Goal: Entertainment & Leisure: Consume media (video, audio)

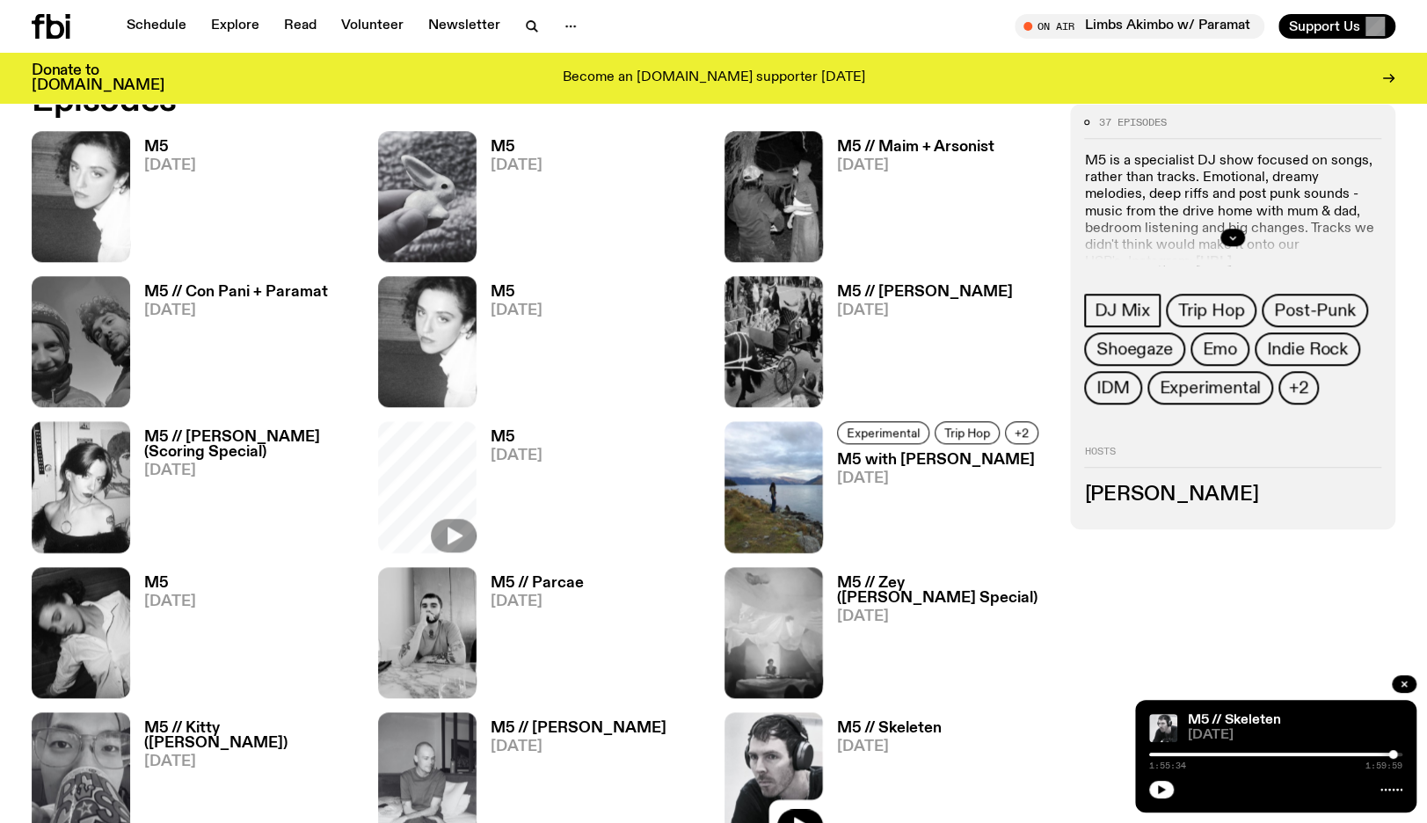
scroll to position [977, 0]
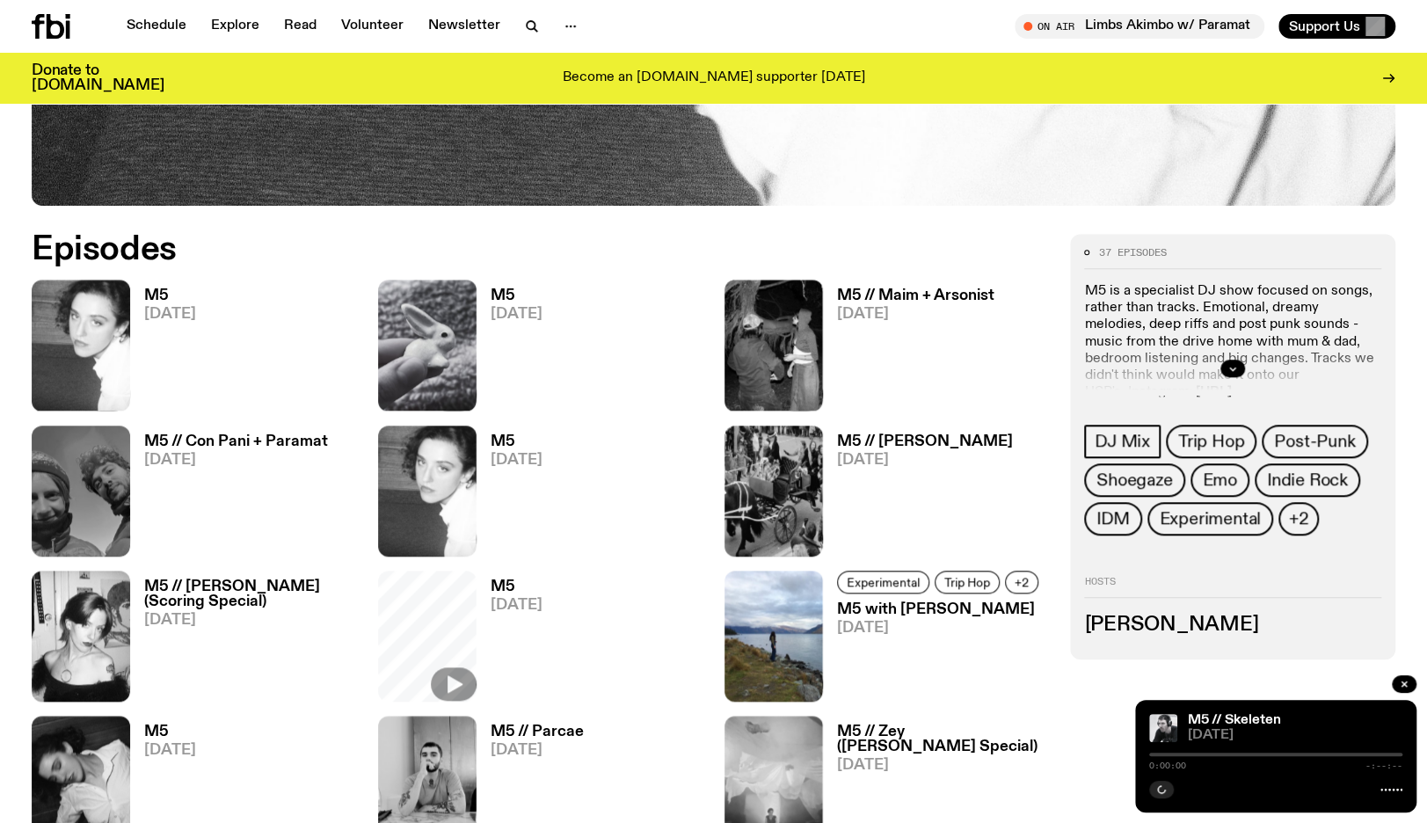
scroll to position [814, 0]
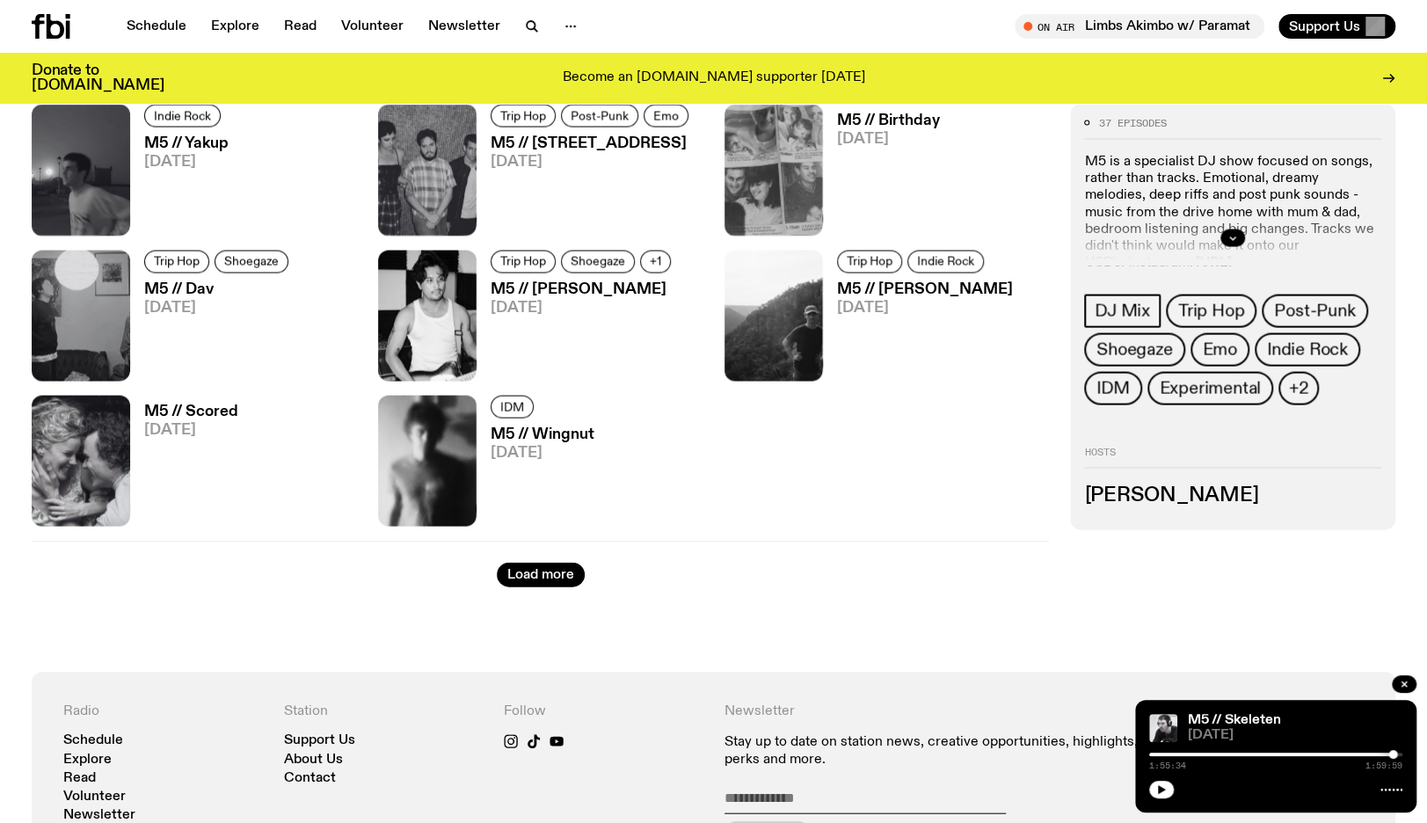
scroll to position [2147, 0]
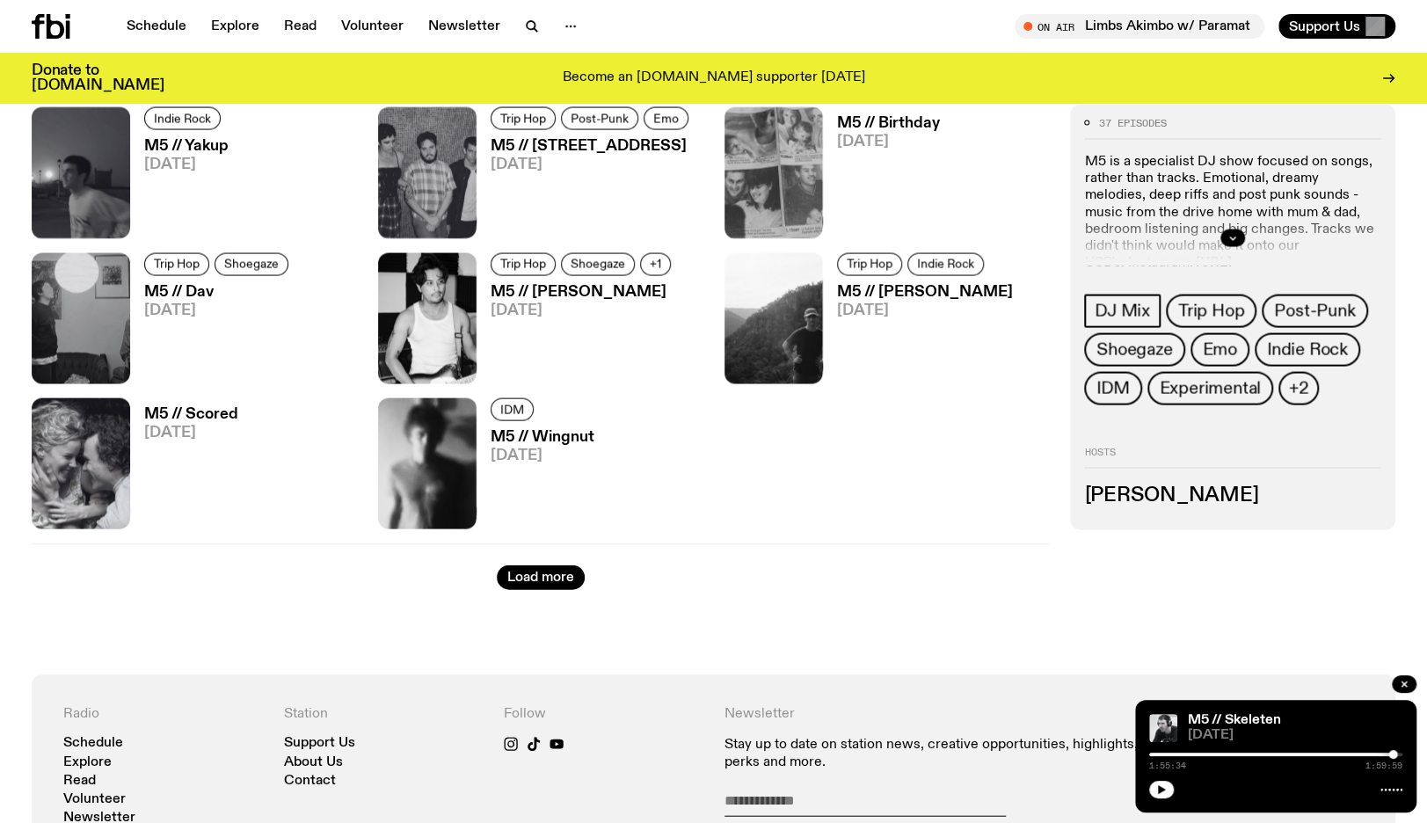
click at [550, 562] on div "Load more" at bounding box center [541, 567] width 1018 height 47
click at [547, 580] on button "Load more" at bounding box center [541, 578] width 88 height 25
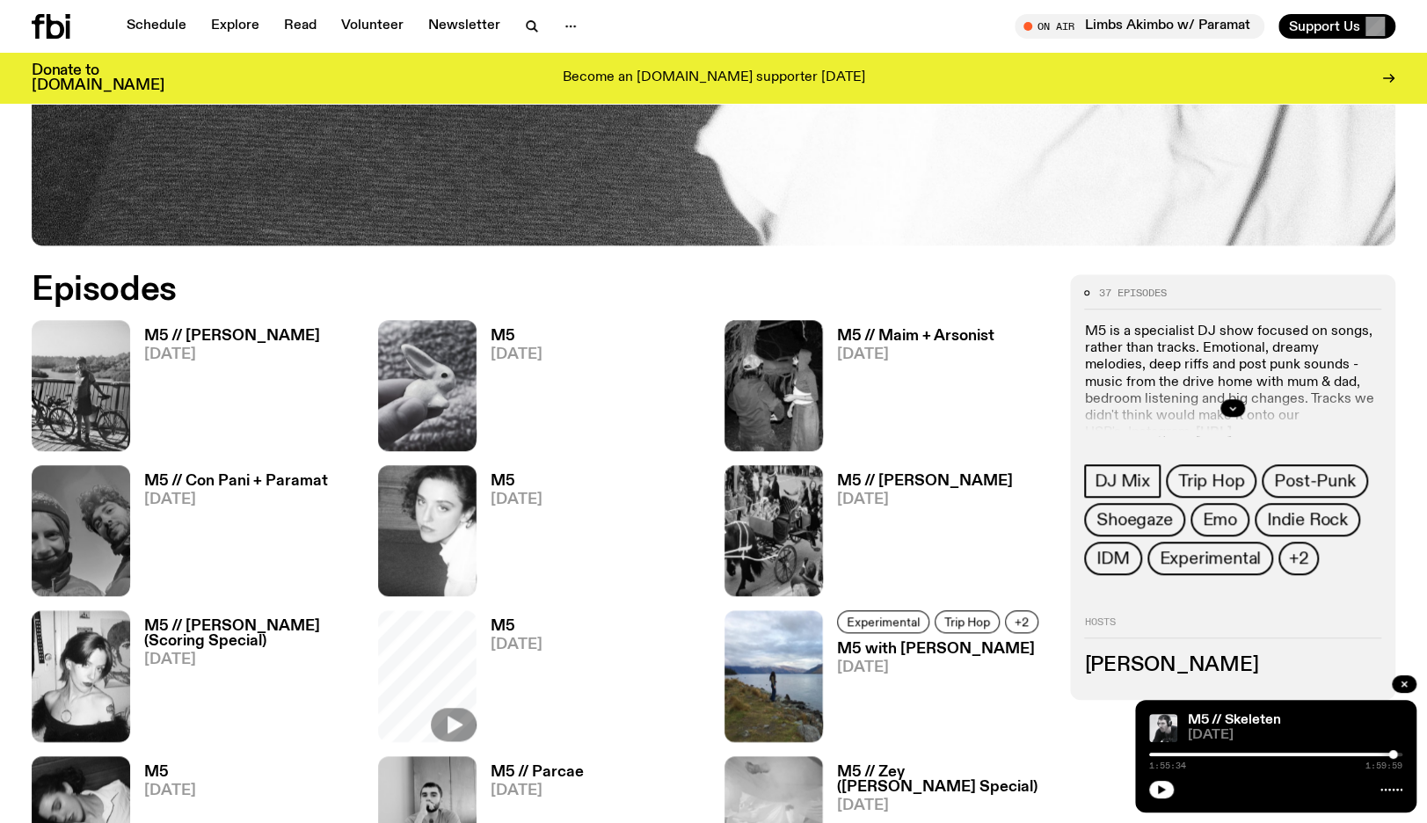
scroll to position [762, 0]
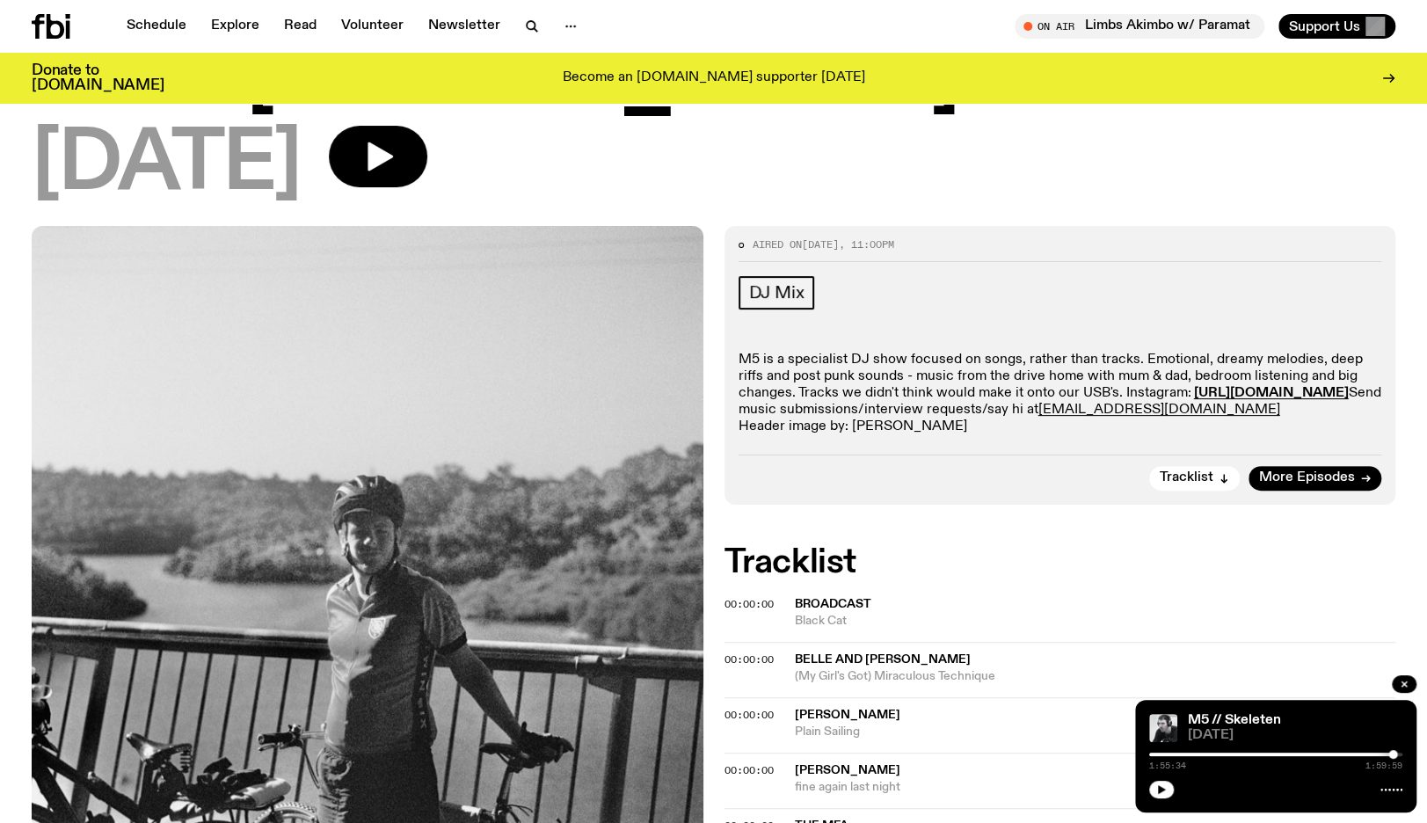
scroll to position [18, 0]
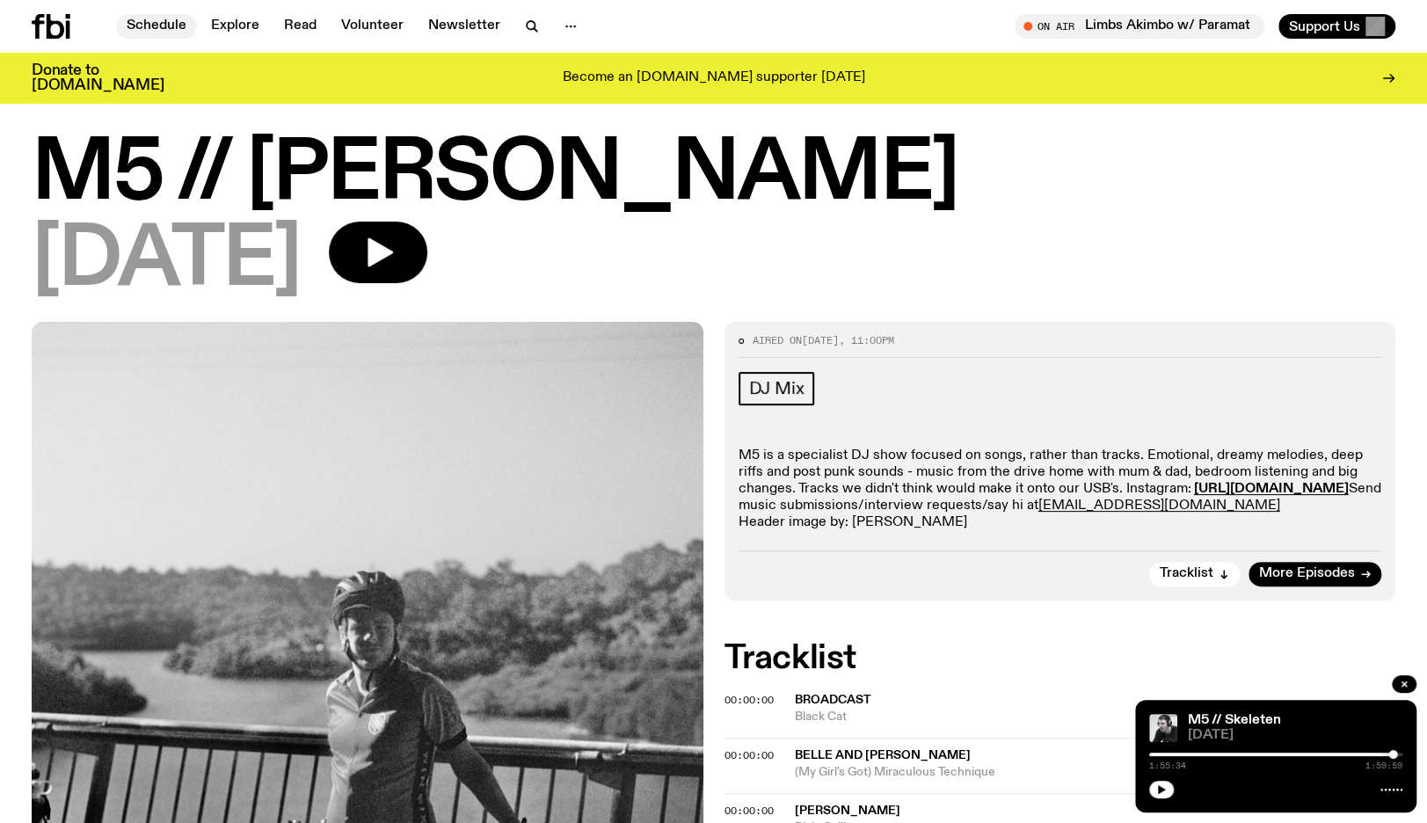
click at [133, 15] on link "Schedule" at bounding box center [156, 26] width 81 height 25
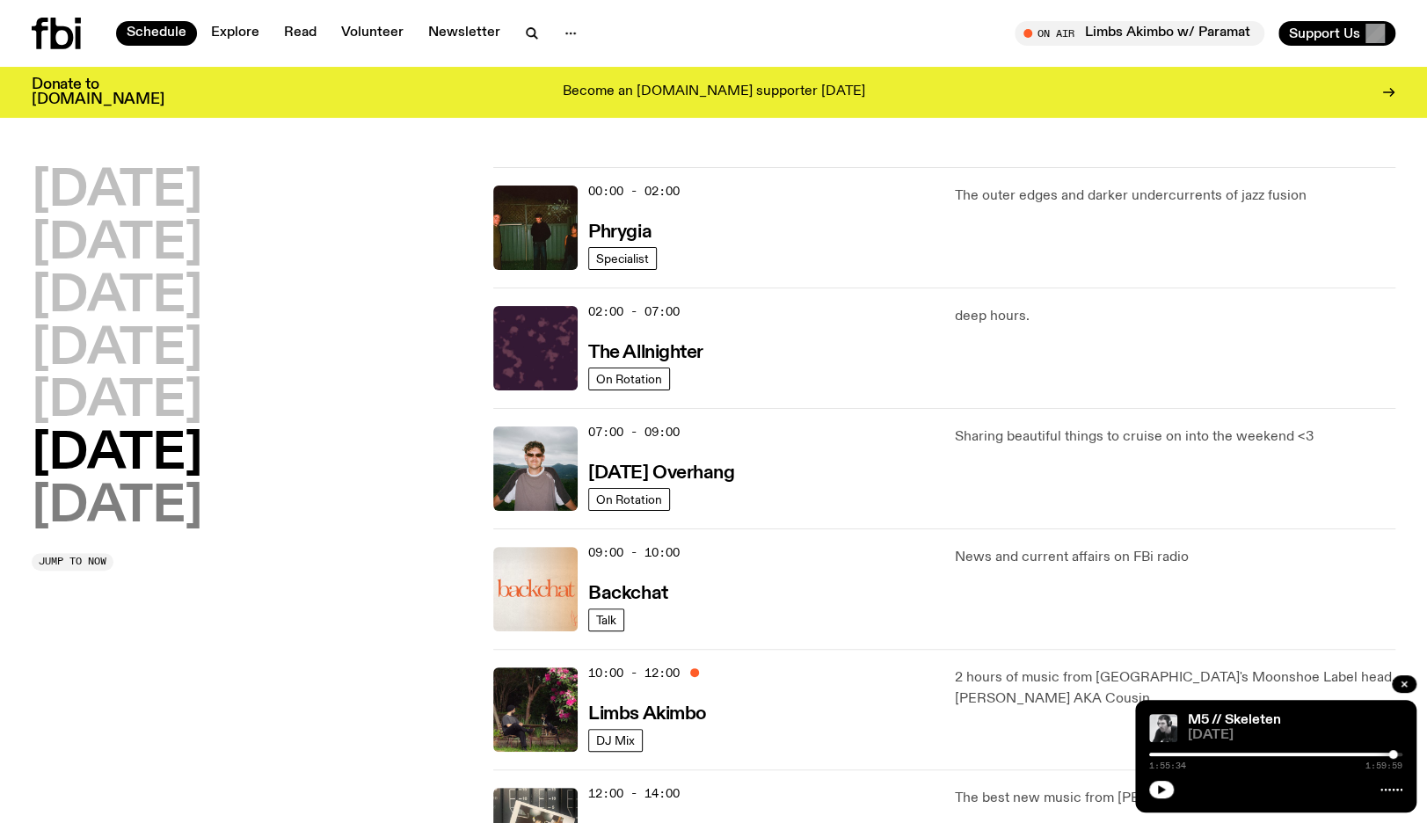
click at [180, 508] on h2 "Sunday" at bounding box center [117, 507] width 171 height 49
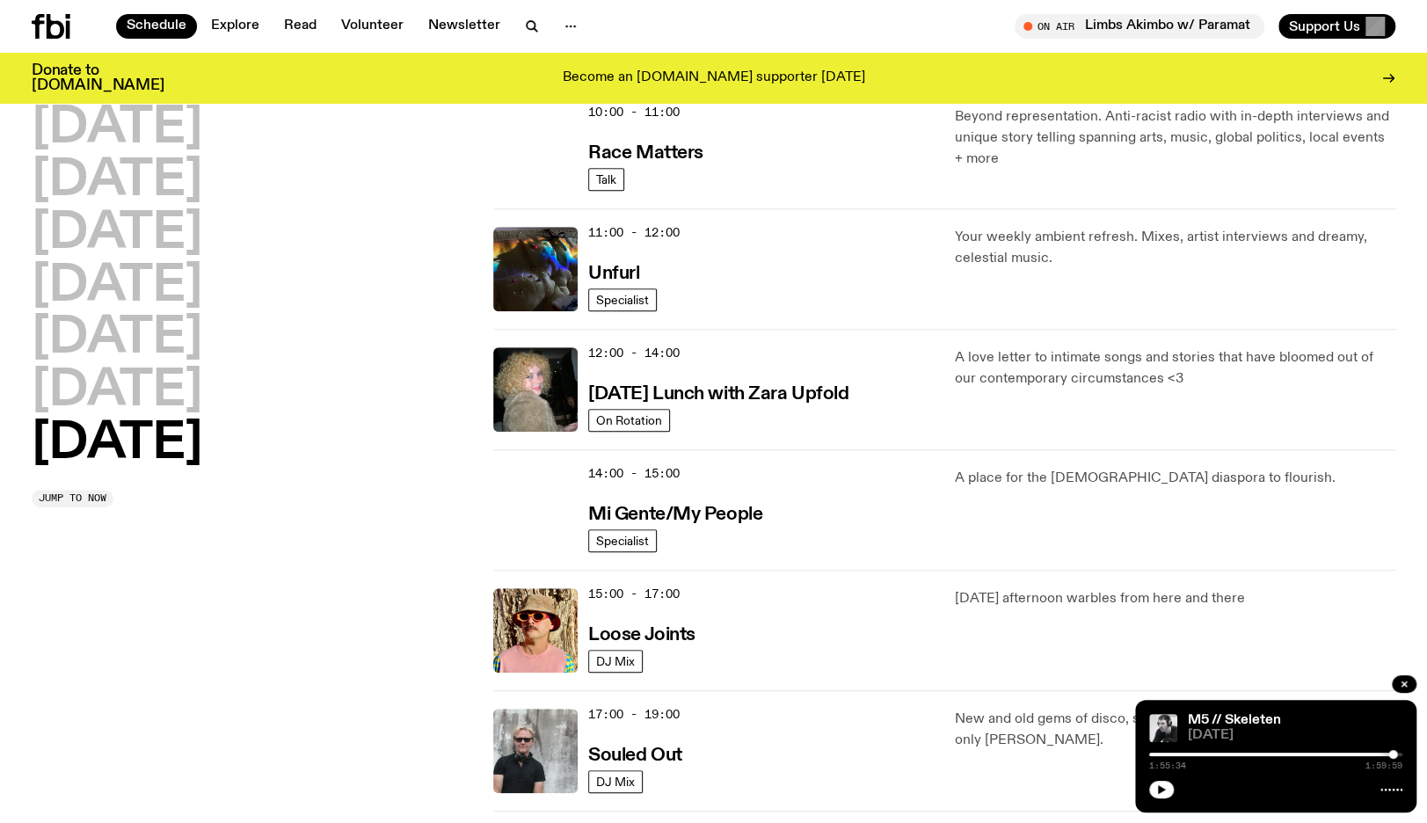
scroll to position [1173, 0]
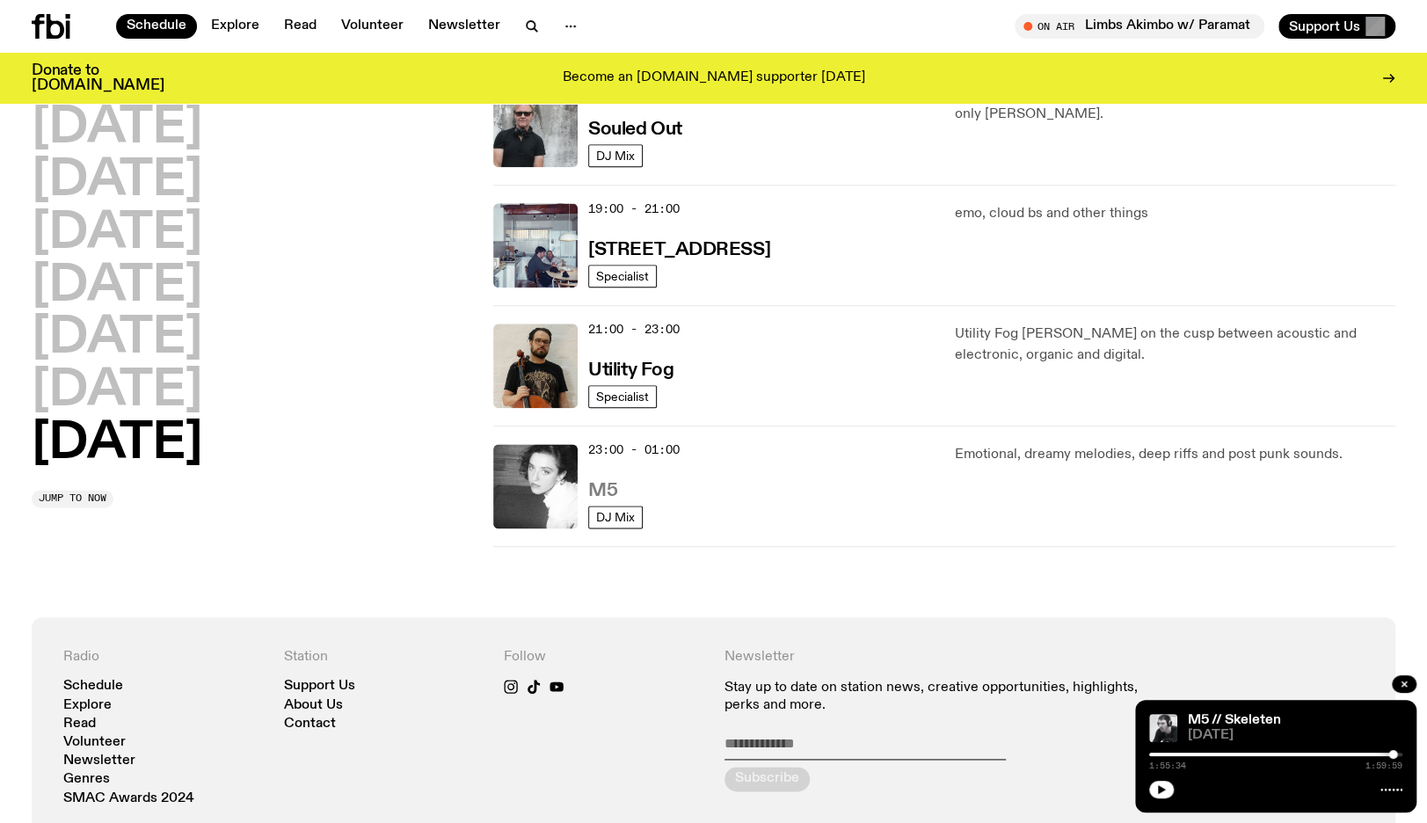
click at [593, 485] on h3 "M5" at bounding box center [602, 491] width 29 height 18
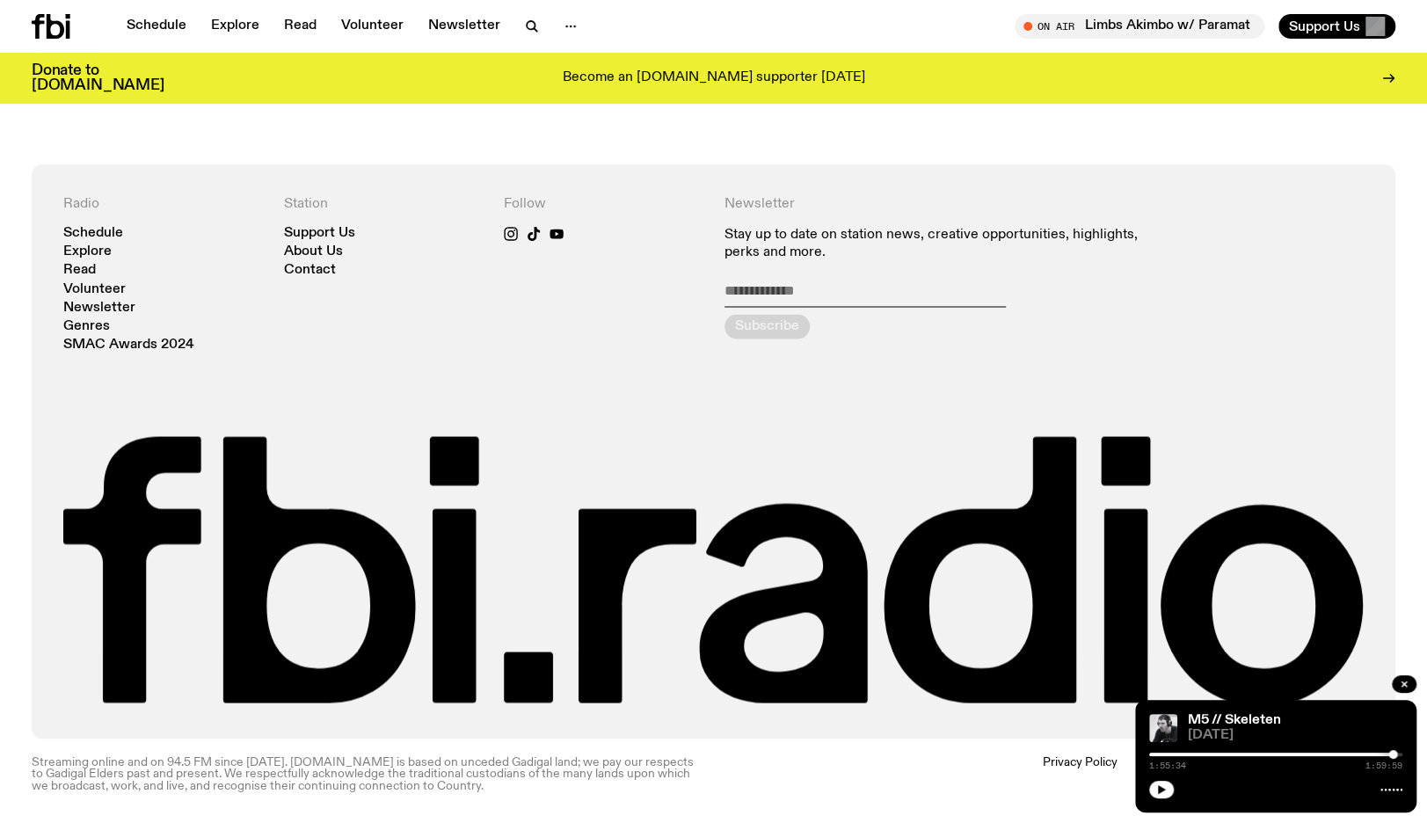
scroll to position [1975, 0]
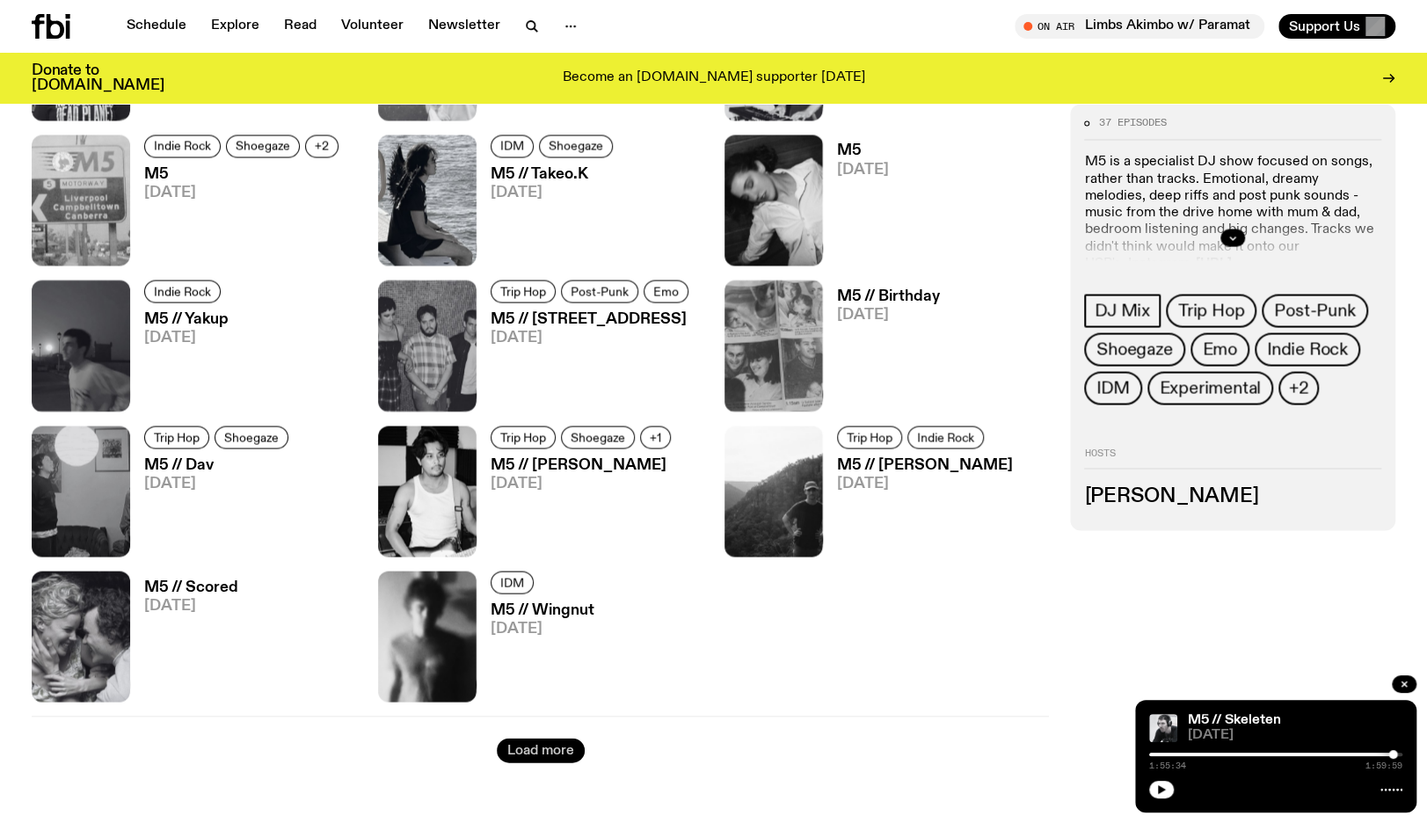
click at [516, 746] on button "Load more" at bounding box center [541, 750] width 88 height 25
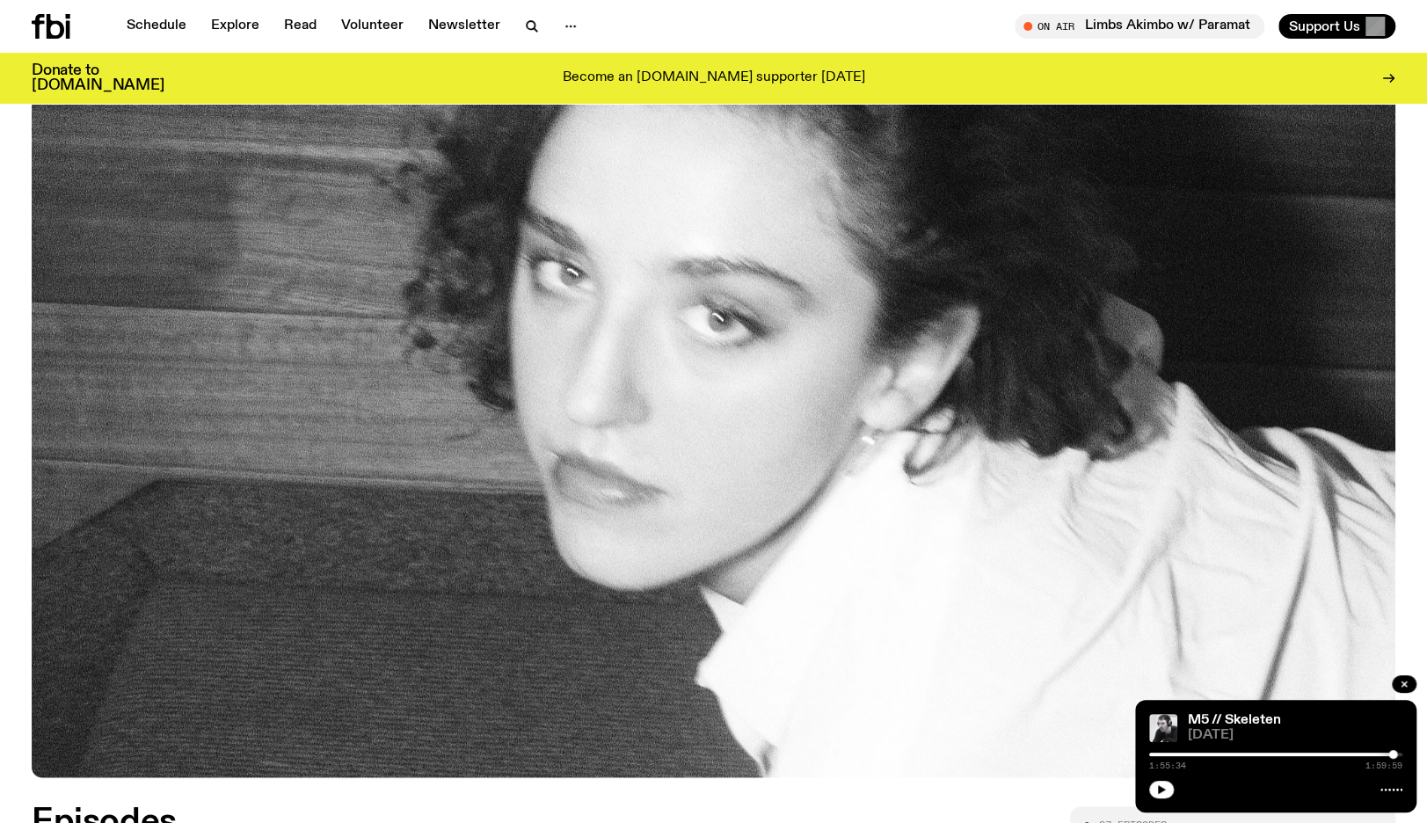
scroll to position [0, 0]
